Goal: Information Seeking & Learning: Find specific fact

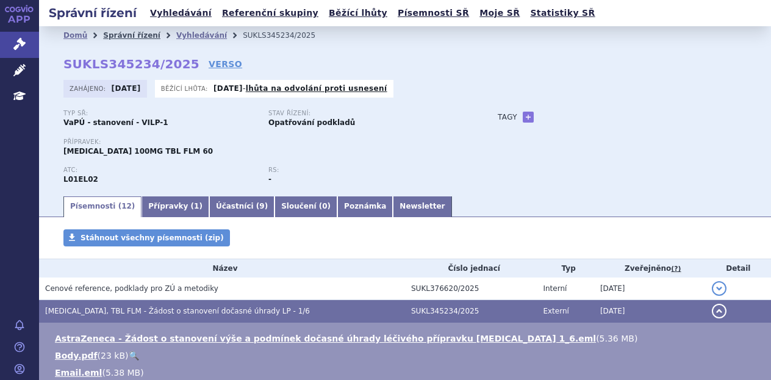
click at [118, 38] on link "Správní řízení" at bounding box center [131, 35] width 57 height 9
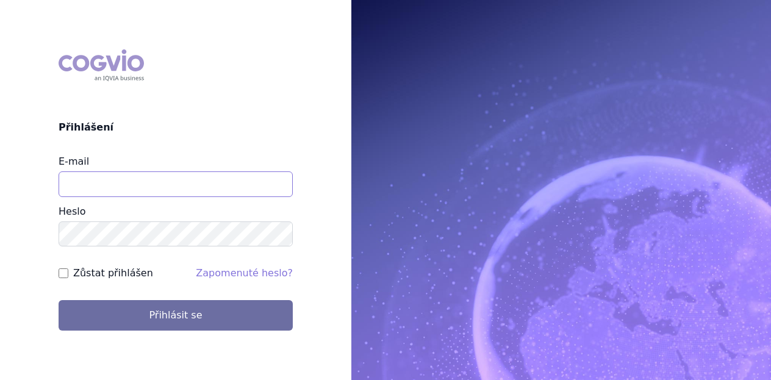
click at [106, 190] on input "E-mail" at bounding box center [176, 184] width 234 height 26
type input "michaela.x.tauchmanova@gsk.com"
click at [59, 300] on button "Přihlásit se" at bounding box center [176, 315] width 234 height 31
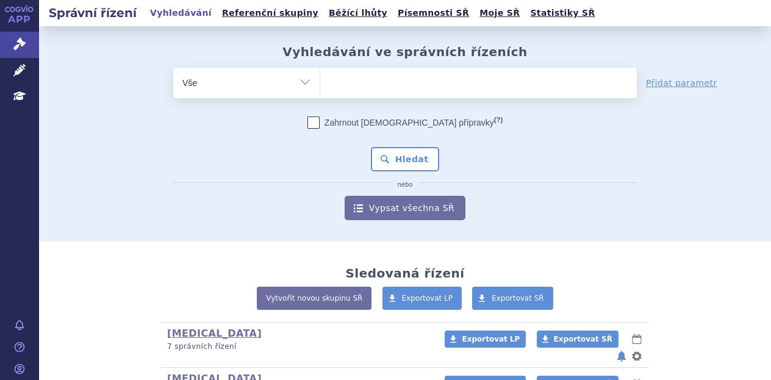
click at [379, 82] on ul at bounding box center [478, 81] width 317 height 26
click at [320, 82] on select at bounding box center [320, 82] width 1 height 31
type input "ke"
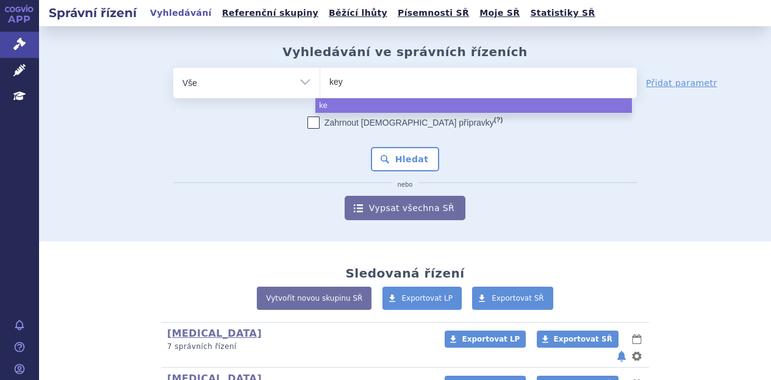
type input "keyt"
type input "keytru"
type input "keytruda"
select select "keytruda"
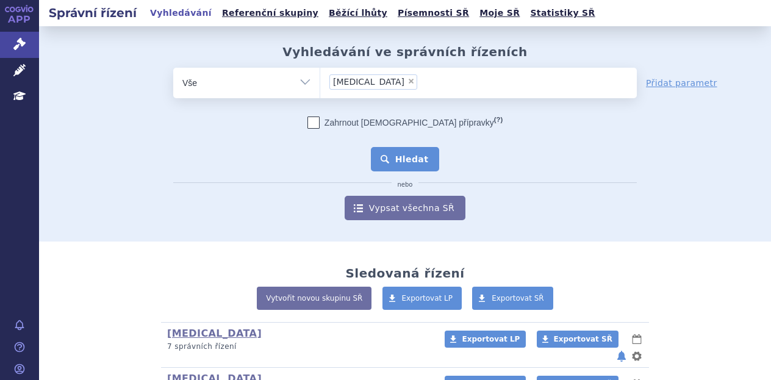
click at [395, 153] on button "Hledat" at bounding box center [405, 159] width 69 height 24
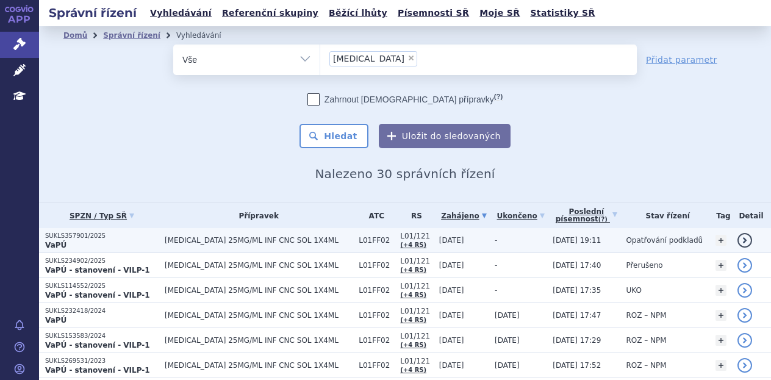
scroll to position [98, 0]
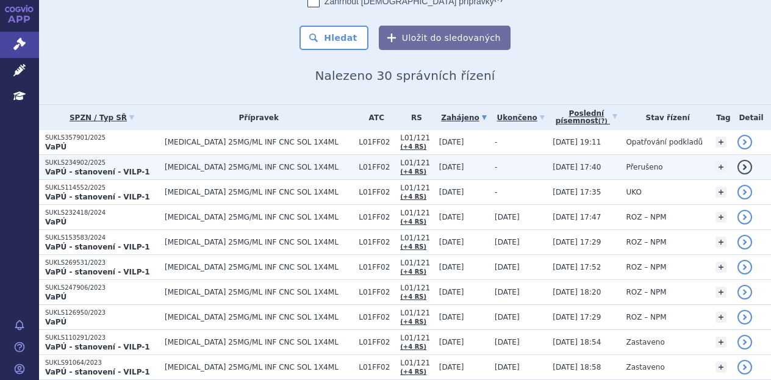
click at [225, 160] on td "[MEDICAL_DATA] 25MG/ML INF CNC SOL 1X4ML" at bounding box center [256, 167] width 194 height 25
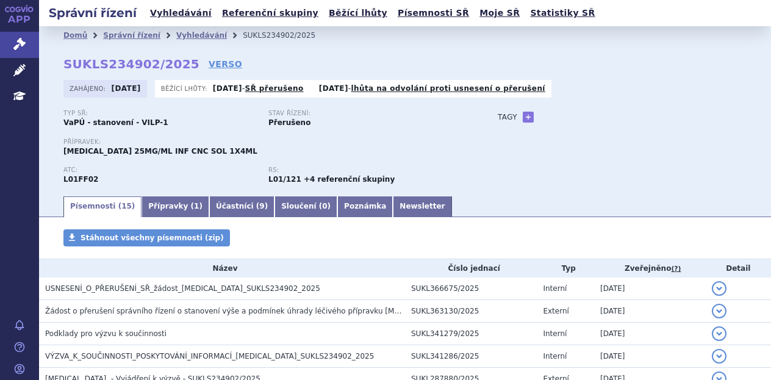
click at [597, 135] on div "Typ SŘ: VaPÚ - stanovení - VILP-1 Stav řízení: Přerušeno Přípravek: [MEDICAL_DA…" at bounding box center [404, 152] width 683 height 85
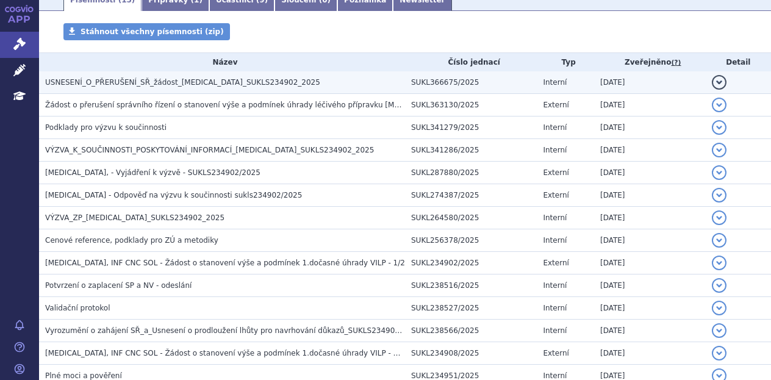
scroll to position [206, 0]
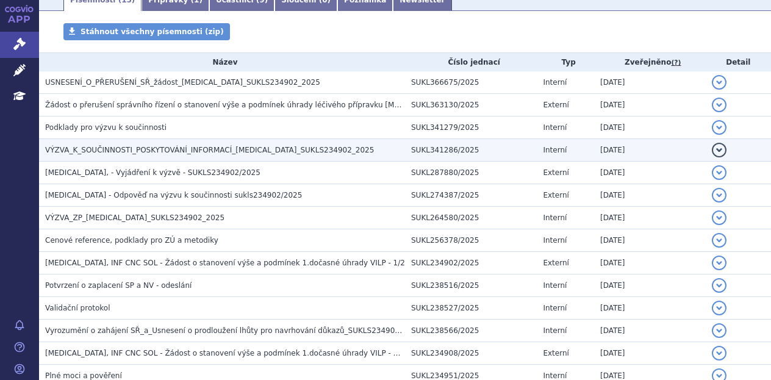
click at [244, 148] on span "VÝZVA_K_SOUČINNOSTI_POSKYTOVÁNÍ_INFORMACÍ_[MEDICAL_DATA]_SUKLS234902_2025" at bounding box center [209, 150] width 329 height 9
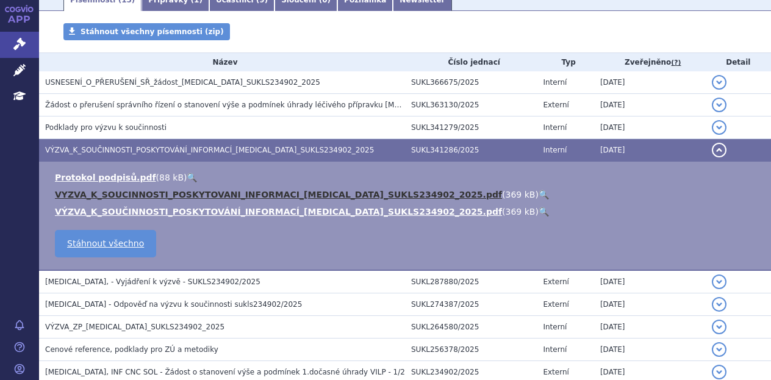
click at [243, 196] on link "VYZVA_K_SOUCINNOSTI_POSKYTOVANI_INFORMACI_[MEDICAL_DATA]_SUKLS234902_2025.pdf" at bounding box center [278, 195] width 447 height 10
